Goal: Entertainment & Leisure: Consume media (video, audio)

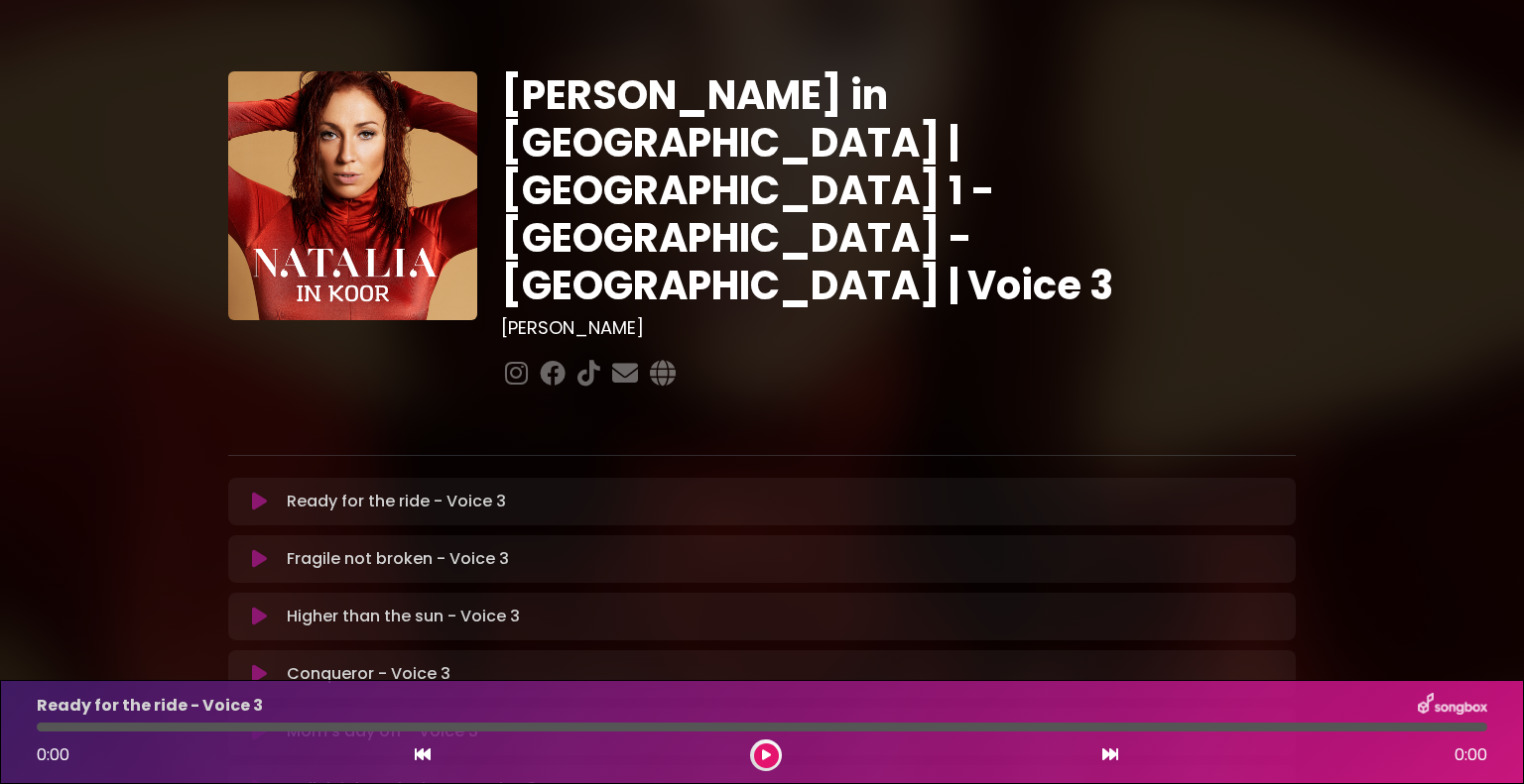
click at [254, 492] on icon at bounding box center [258, 502] width 15 height 20
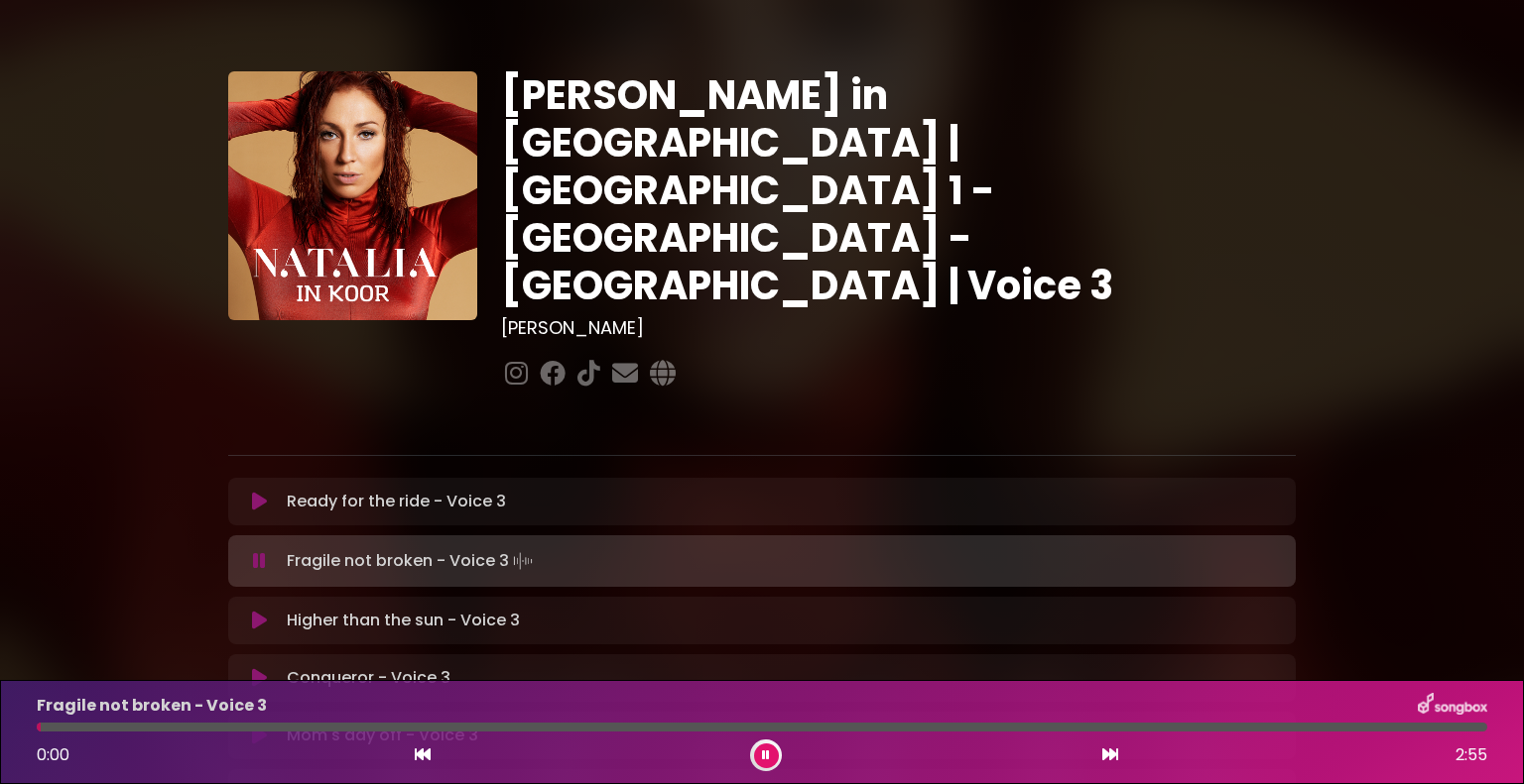
click at [264, 551] on icon at bounding box center [258, 561] width 13 height 20
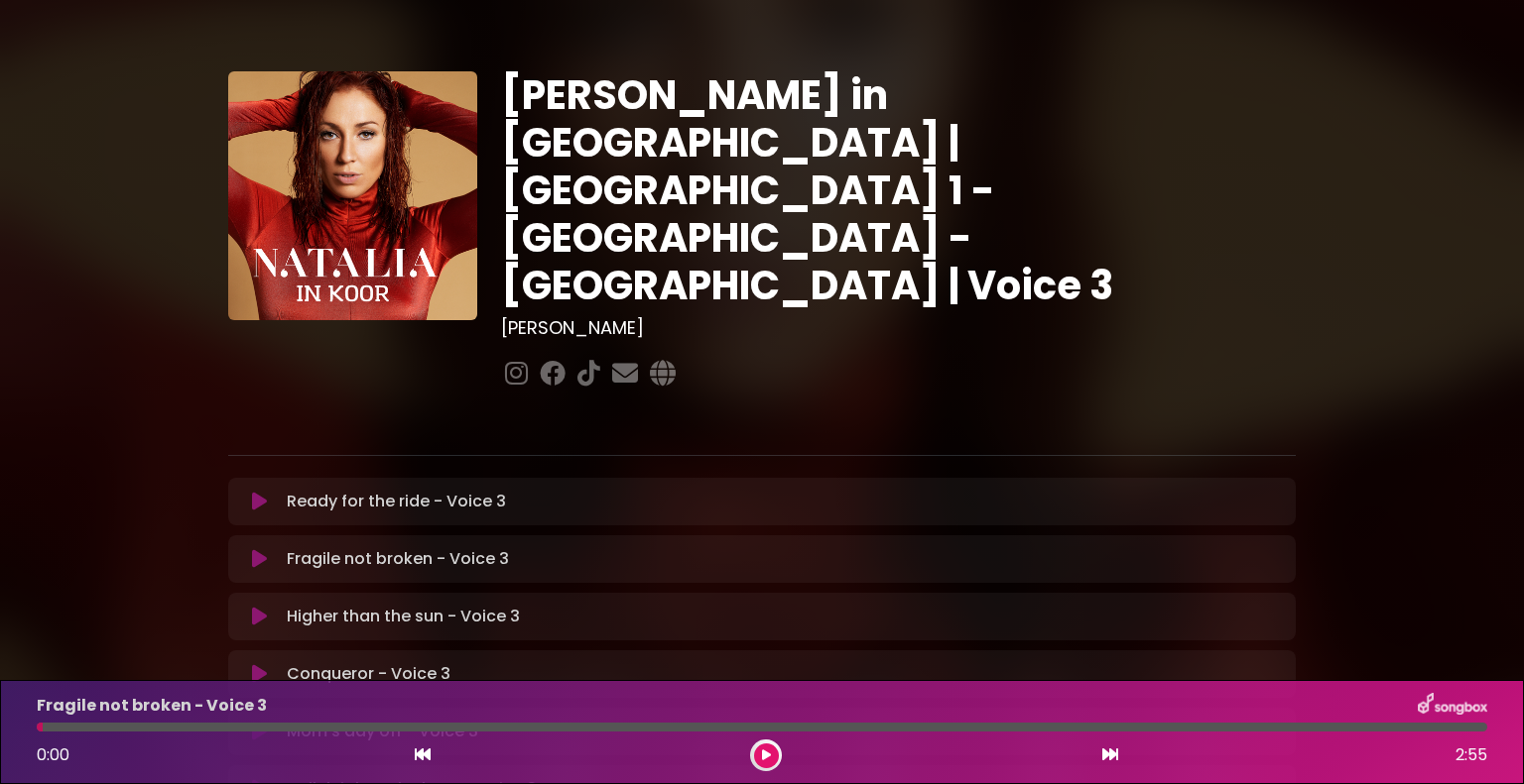
click at [266, 492] on button at bounding box center [258, 502] width 39 height 20
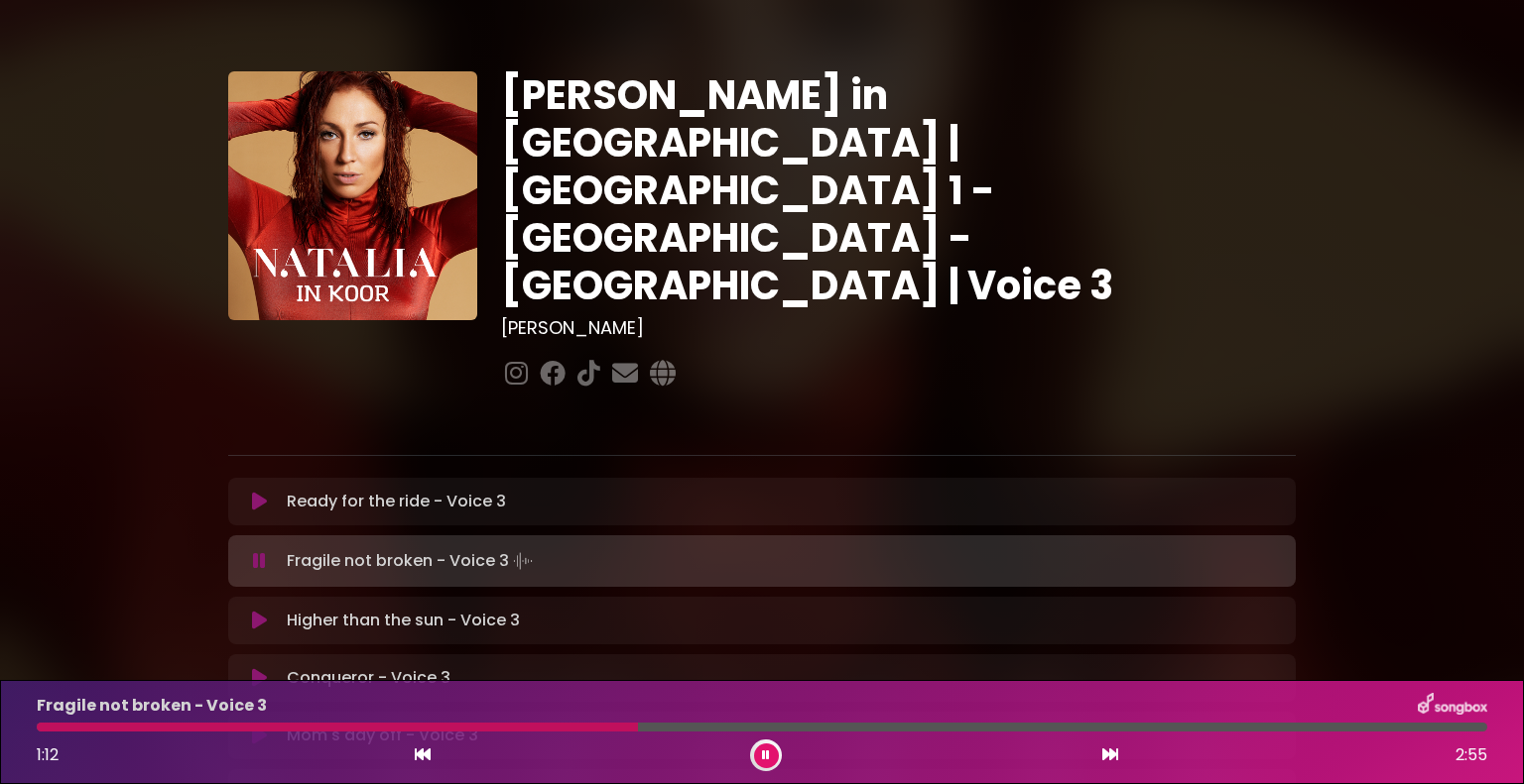
click at [35, 732] on div "Fragile not broken - Voice 3 1:12 2:55" at bounding box center [762, 731] width 1474 height 78
click at [40, 730] on div at bounding box center [341, 726] width 609 height 9
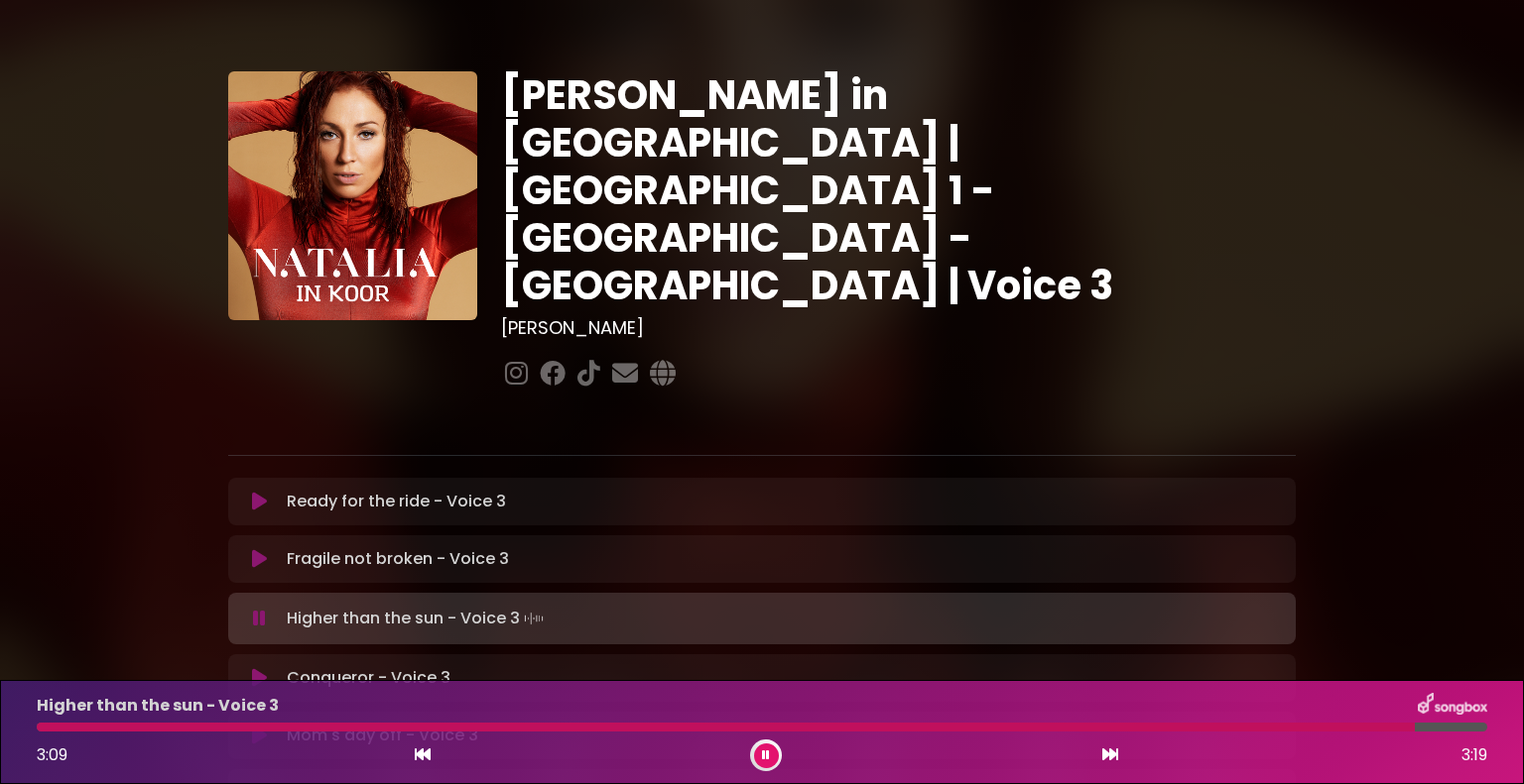
click at [261, 609] on icon at bounding box center [258, 619] width 13 height 20
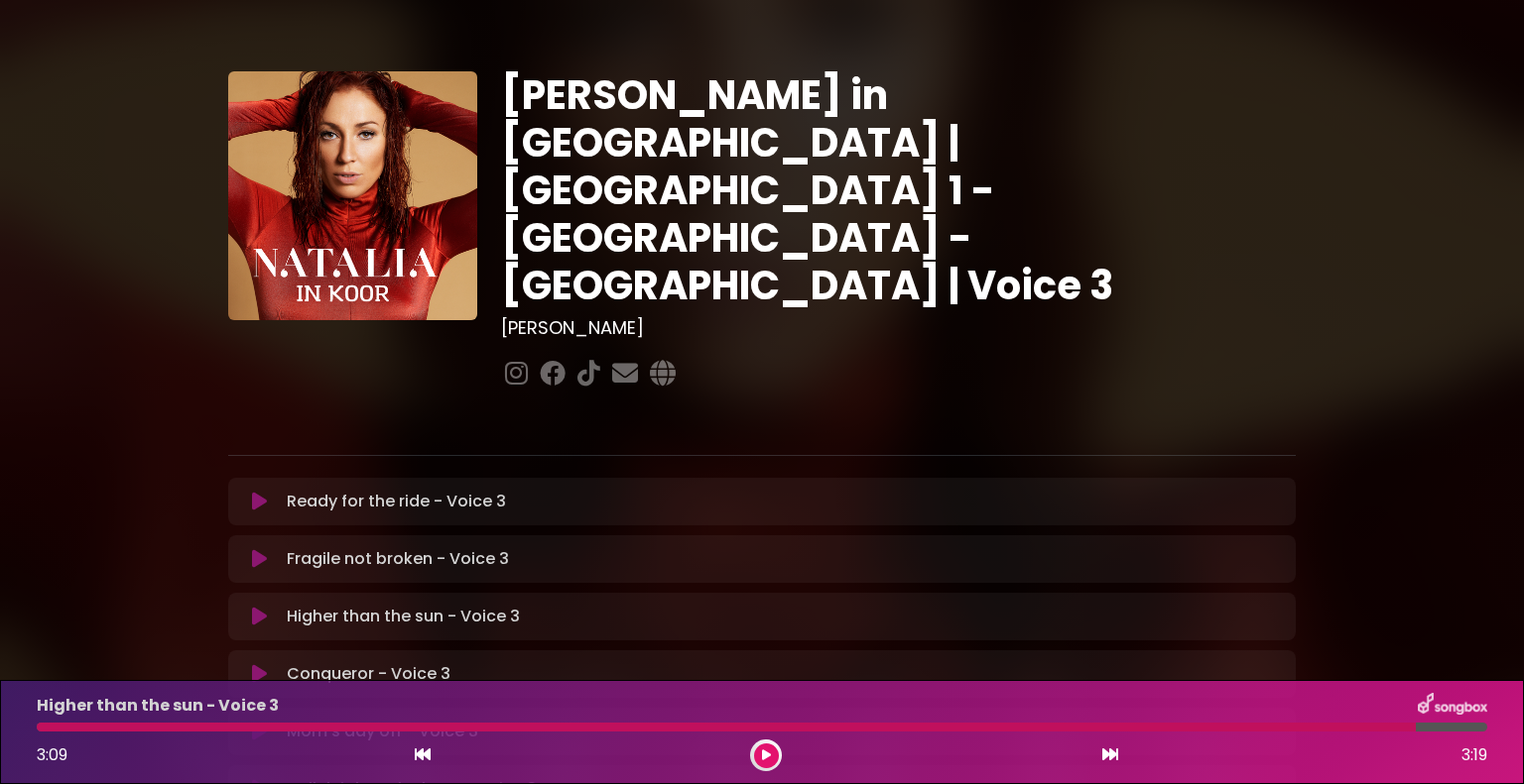
click at [254, 607] on icon at bounding box center [258, 617] width 15 height 20
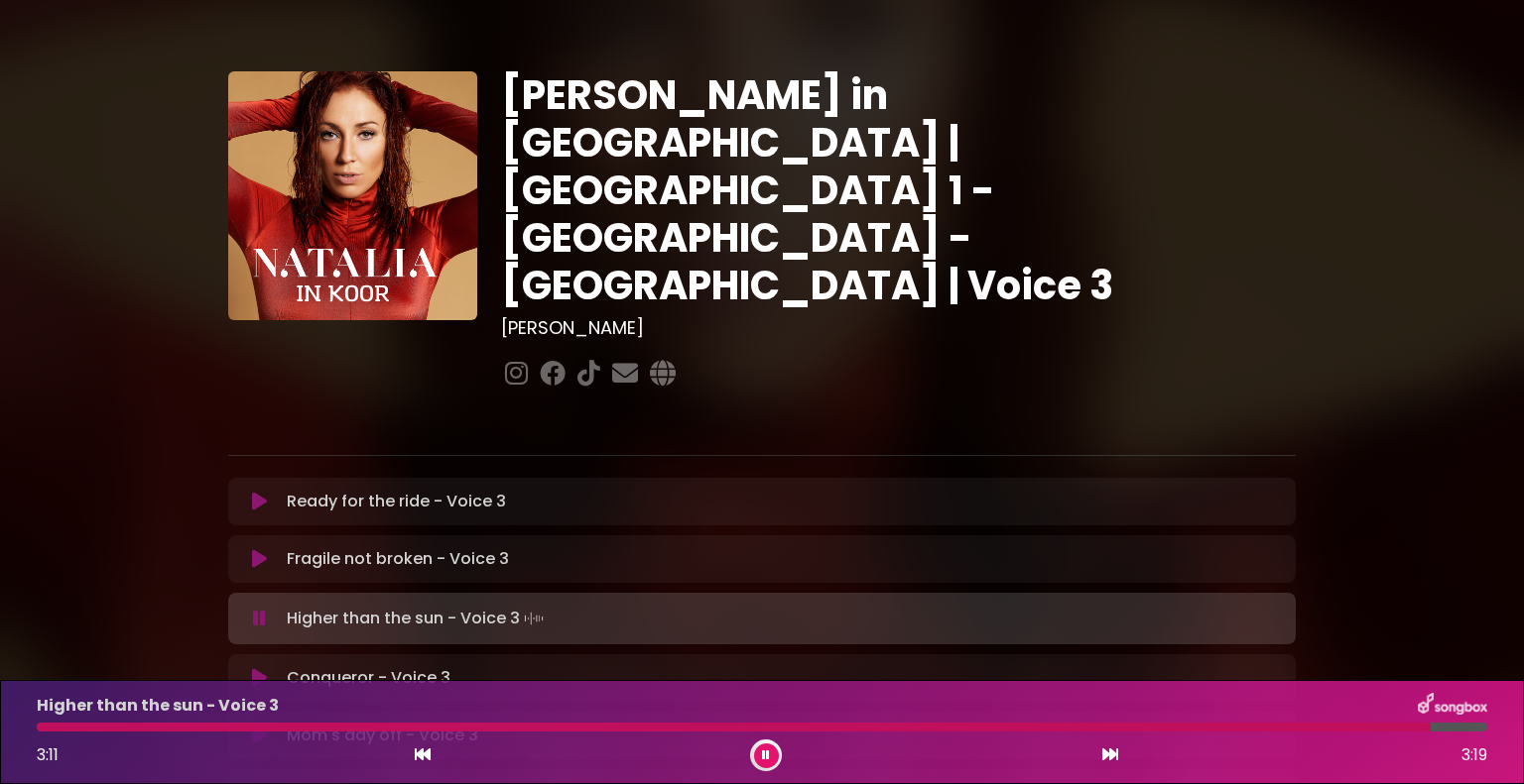
click at [38, 728] on div at bounding box center [762, 726] width 1450 height 9
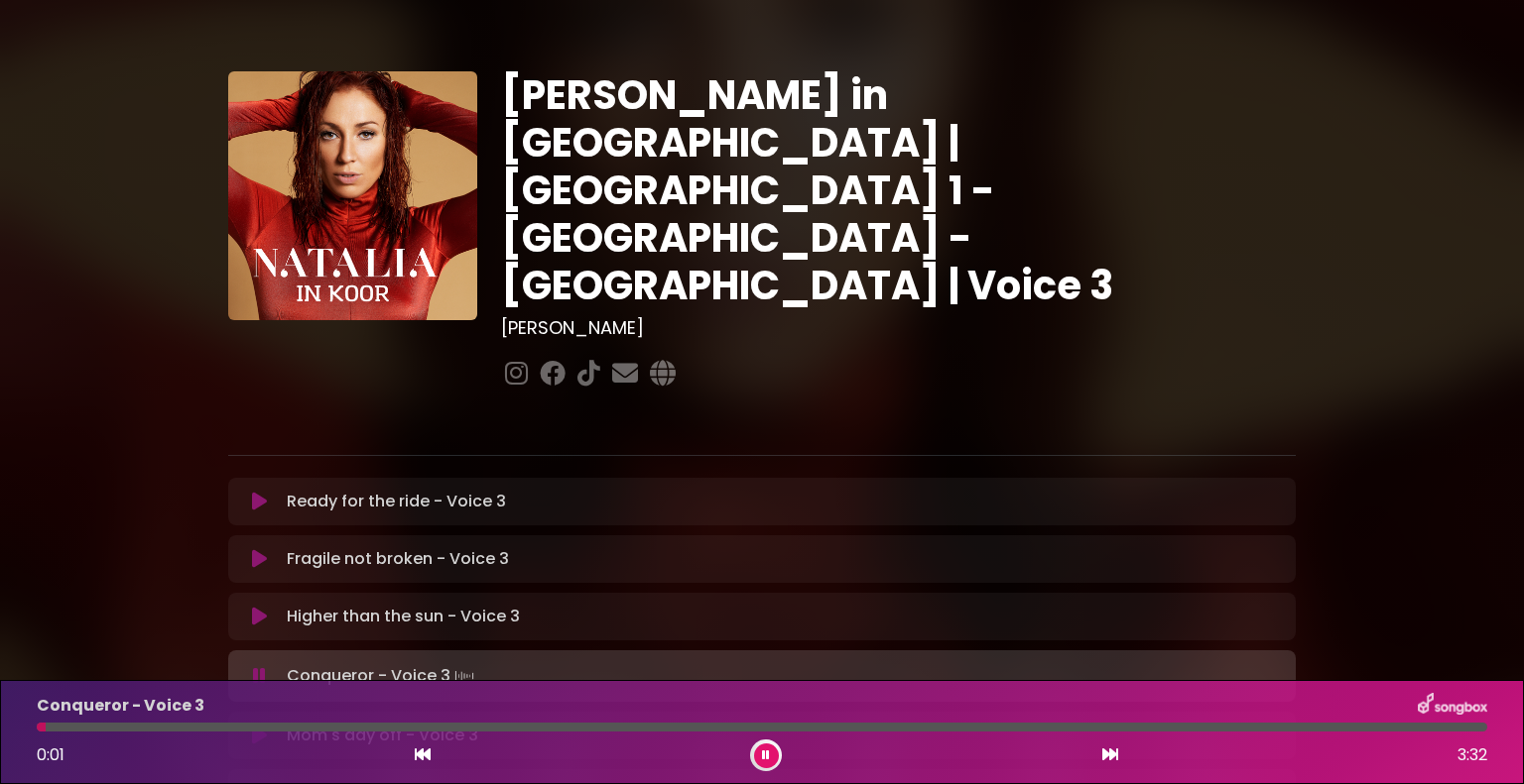
click at [260, 667] on icon at bounding box center [258, 677] width 13 height 20
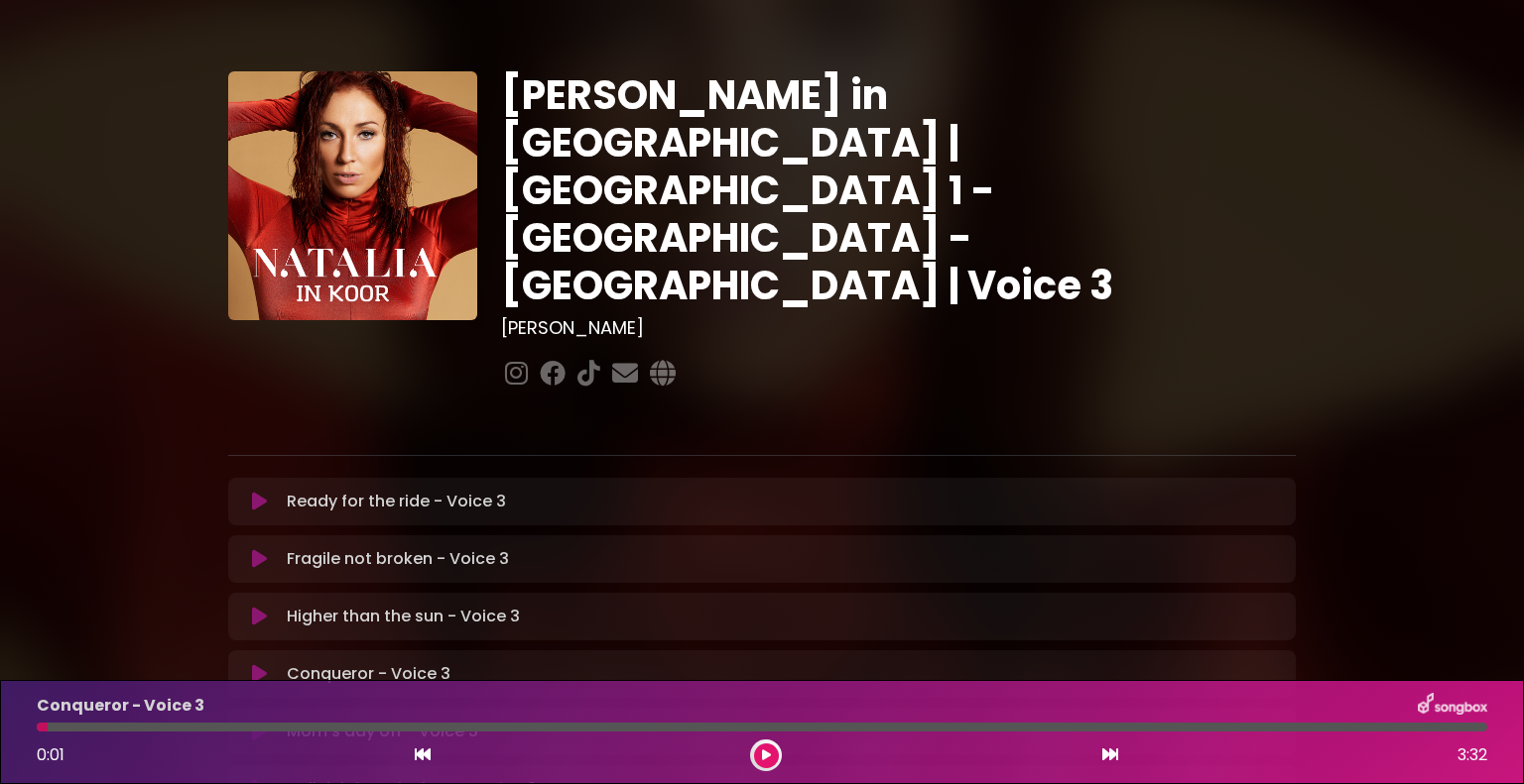
click at [263, 492] on icon at bounding box center [258, 502] width 15 height 20
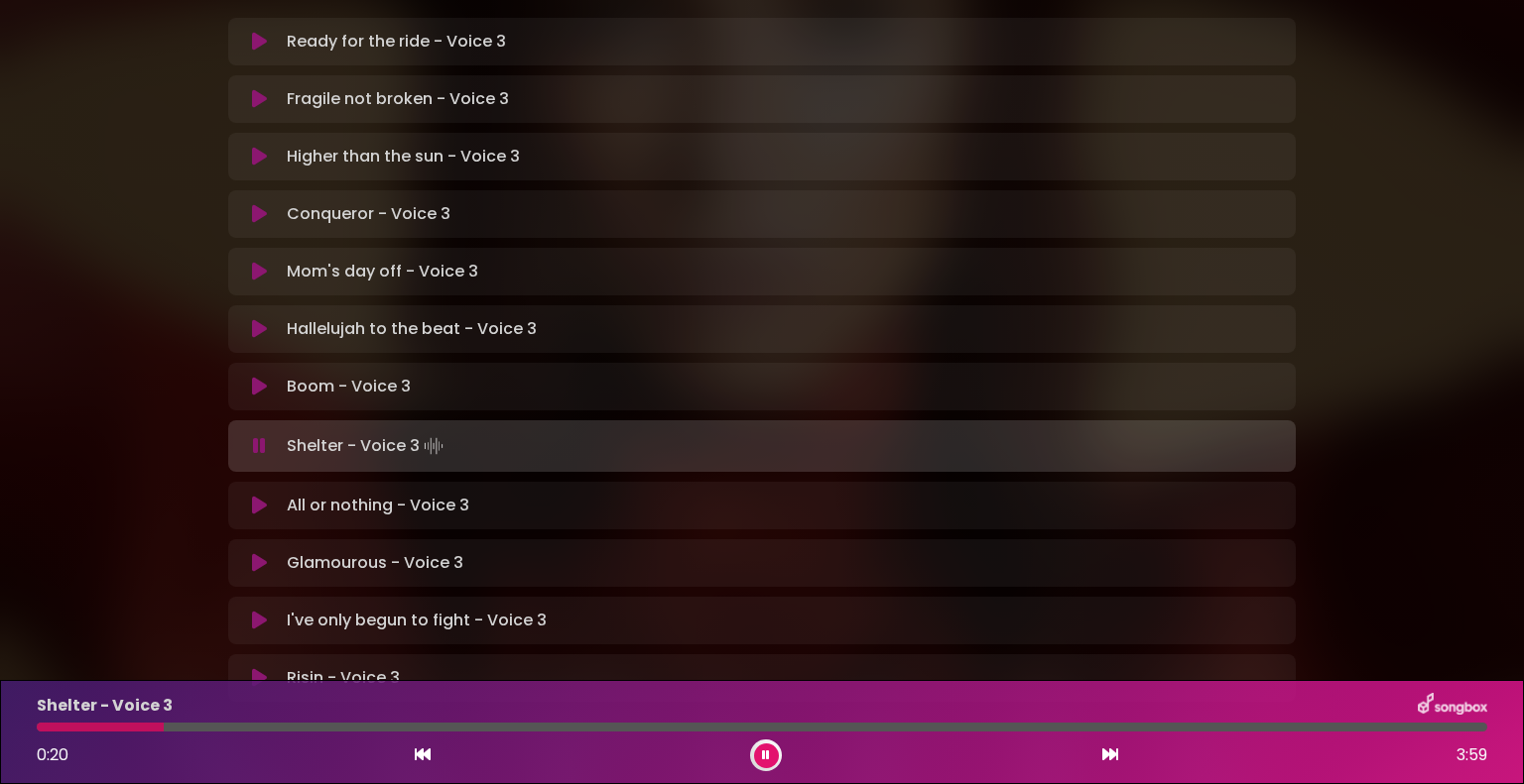
scroll to position [496, 0]
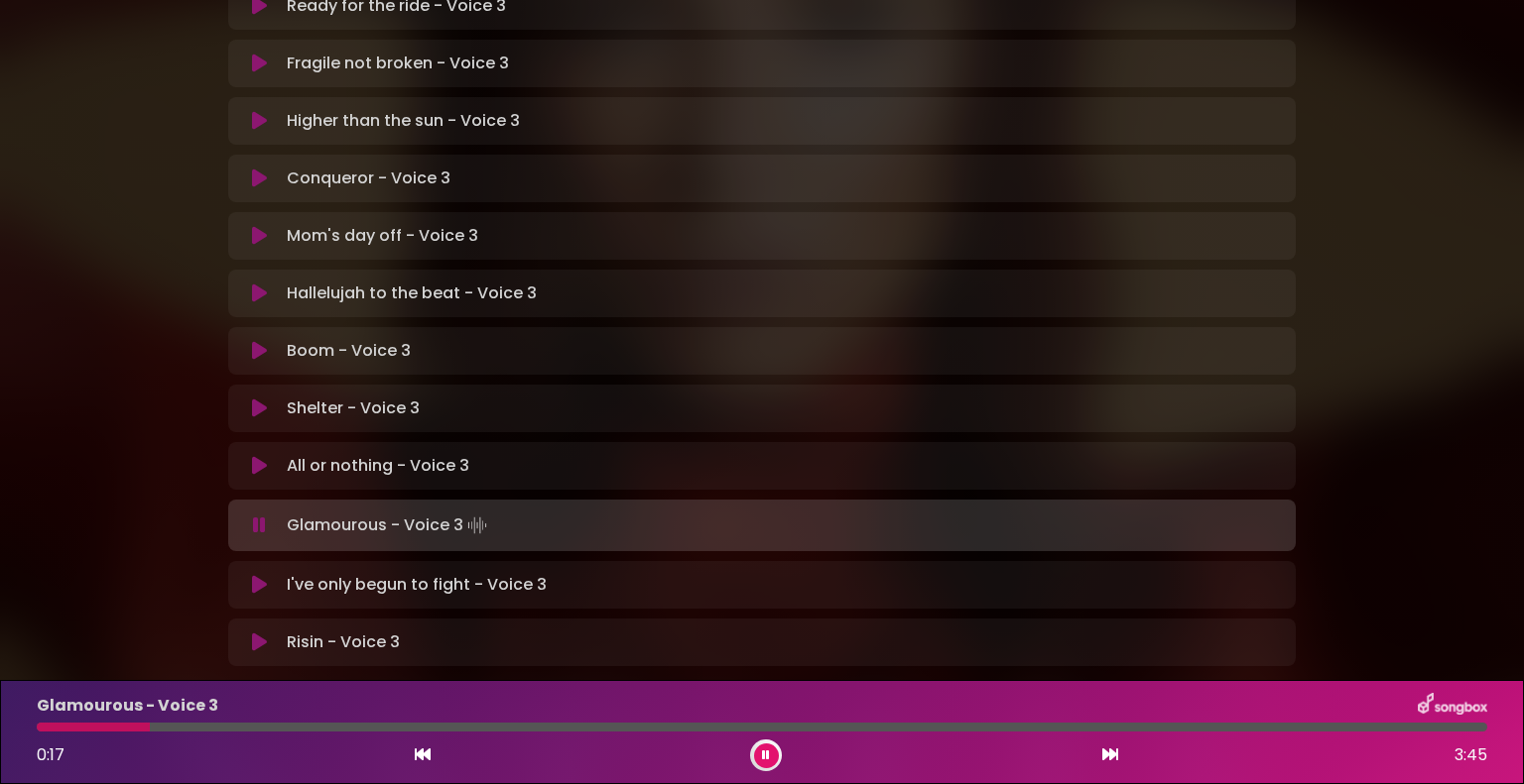
click at [760, 750] on button at bounding box center [765, 755] width 25 height 25
